Goal: Find specific page/section: Find specific page/section

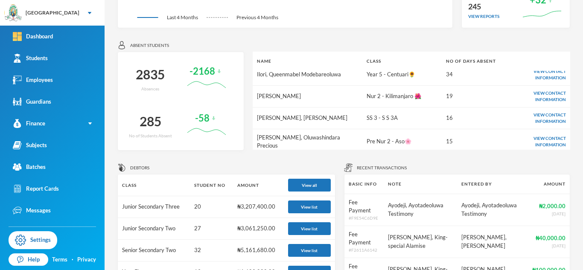
scroll to position [7, 0]
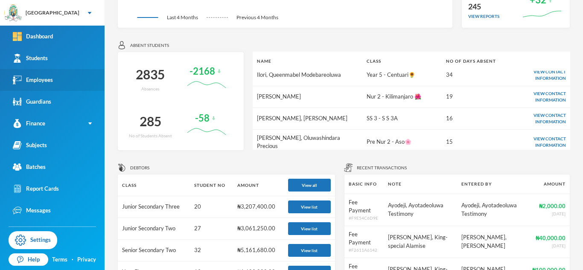
click at [45, 82] on div "Employees" at bounding box center [33, 80] width 40 height 9
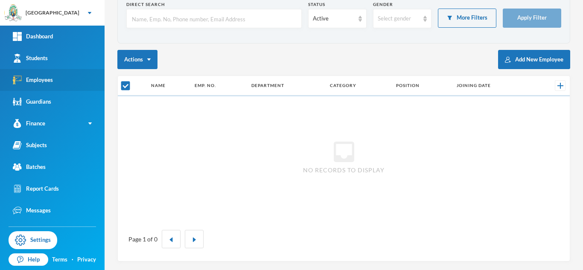
scroll to position [48, 0]
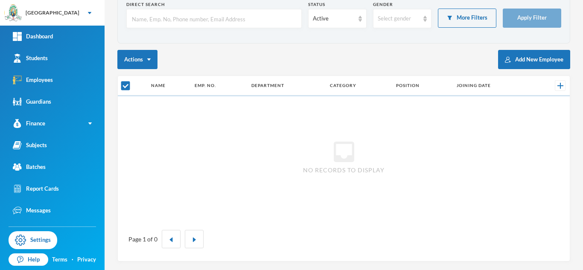
checkbox input "false"
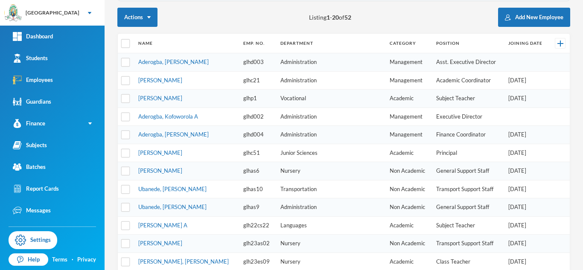
scroll to position [0, 0]
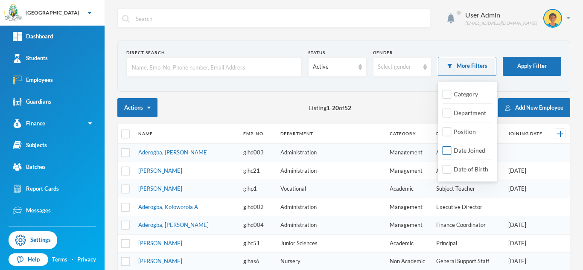
click at [447, 151] on input "Date Joined" at bounding box center [446, 150] width 9 height 9
checkbox input "true"
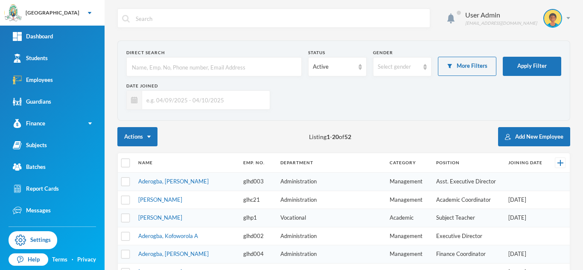
click at [154, 98] on input "text" at bounding box center [203, 99] width 123 height 19
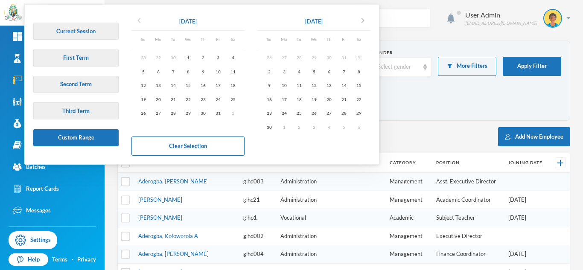
click at [137, 23] on icon "chevron_left" at bounding box center [139, 20] width 10 height 10
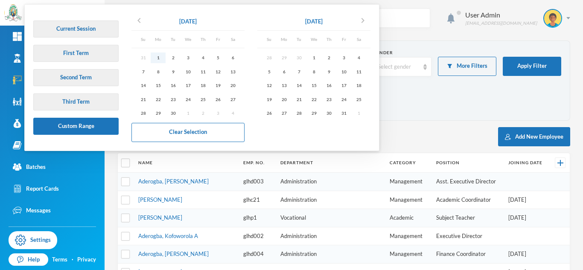
click at [160, 61] on div "1" at bounding box center [158, 57] width 15 height 11
click at [346, 111] on div "31" at bounding box center [343, 113] width 15 height 11
type input "[DATE] - [DATE]"
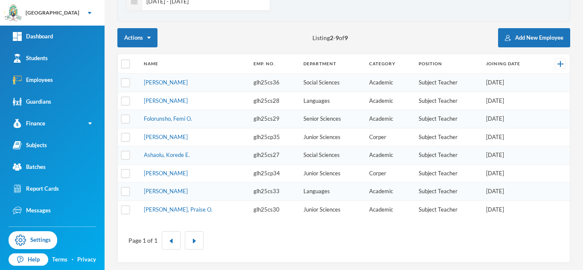
scroll to position [100, 0]
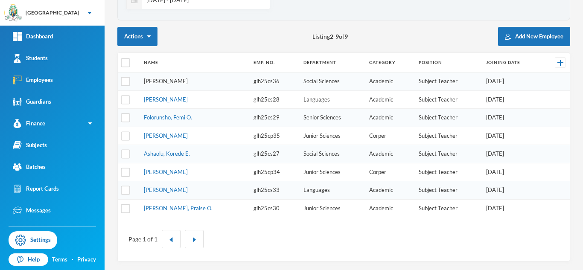
click at [175, 82] on link "[PERSON_NAME]" at bounding box center [166, 81] width 44 height 7
